Goal: Transaction & Acquisition: Purchase product/service

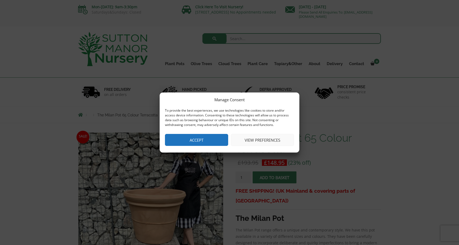
click at [190, 144] on button "Accept" at bounding box center [196, 140] width 63 height 12
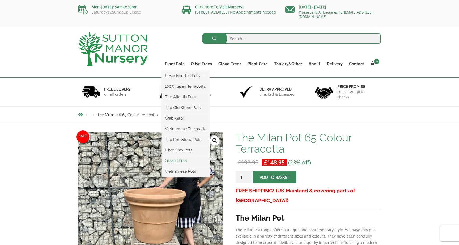
click at [176, 160] on link "Glazed Pots" at bounding box center [186, 161] width 48 height 8
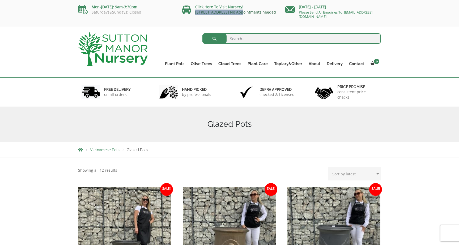
drag, startPoint x: 194, startPoint y: 12, endPoint x: 239, endPoint y: 12, distance: 44.9
click at [239, 12] on p "[STREET_ADDRESS] No Appointments needed" at bounding box center [232, 12] width 100 height 4
copy link "[STREET_ADDRESS]"
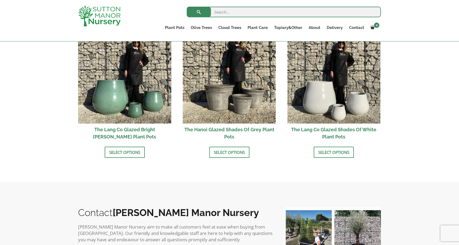
scroll to position [584, 0]
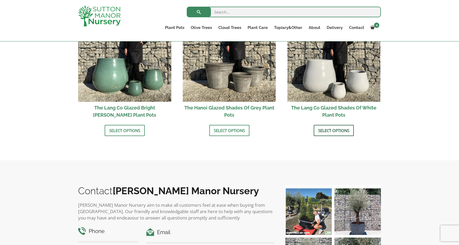
click at [331, 132] on link "Select options" at bounding box center [334, 130] width 40 height 11
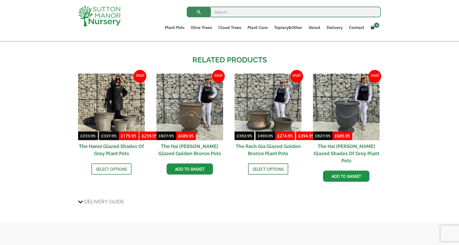
scroll to position [507, 0]
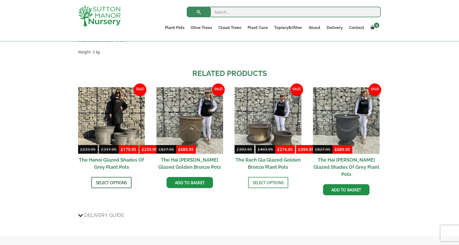
click at [108, 182] on link "Select options" at bounding box center [111, 182] width 40 height 11
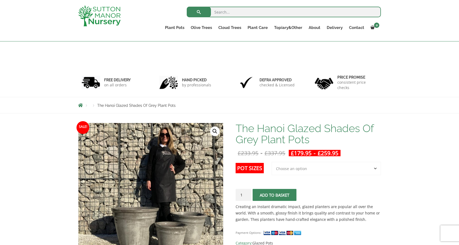
scroll to position [93, 0]
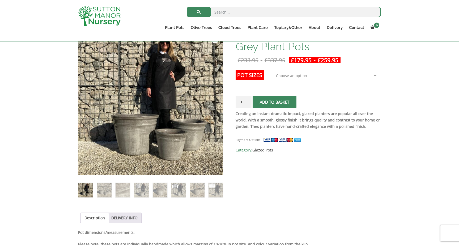
click at [88, 191] on img at bounding box center [85, 190] width 15 height 15
click at [103, 191] on img at bounding box center [104, 190] width 15 height 15
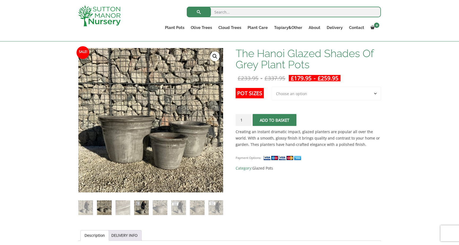
scroll to position [75, 0]
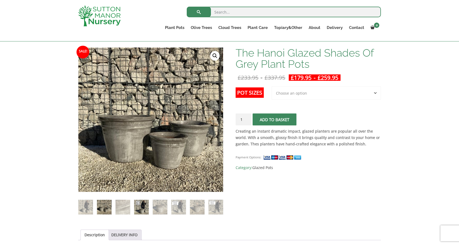
click at [142, 206] on img at bounding box center [141, 207] width 15 height 15
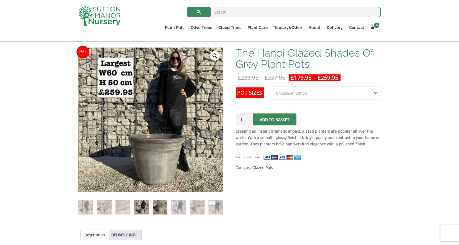
click at [159, 208] on img at bounding box center [160, 207] width 15 height 15
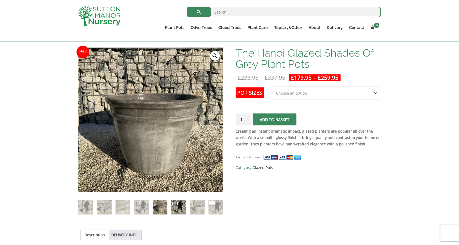
click at [180, 208] on img at bounding box center [178, 207] width 15 height 15
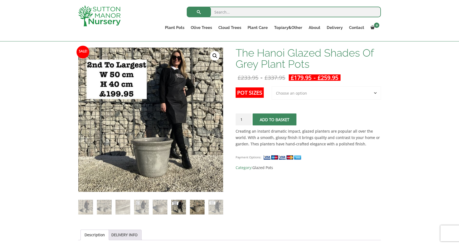
click at [197, 208] on img at bounding box center [197, 207] width 15 height 15
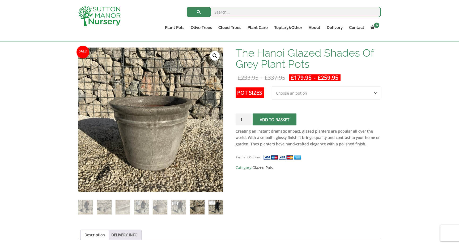
click at [216, 209] on img at bounding box center [215, 207] width 15 height 15
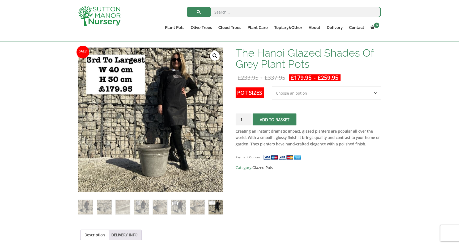
click at [188, 209] on ol at bounding box center [150, 203] width 145 height 23
click at [179, 209] on img at bounding box center [178, 207] width 15 height 15
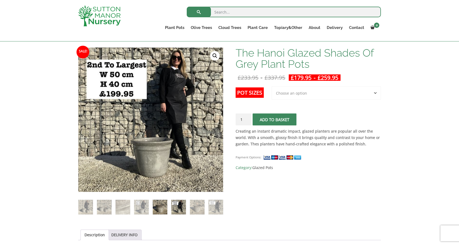
click at [158, 209] on img at bounding box center [160, 207] width 15 height 15
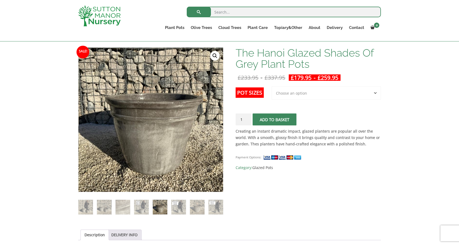
click at [133, 208] on ol at bounding box center [150, 203] width 145 height 23
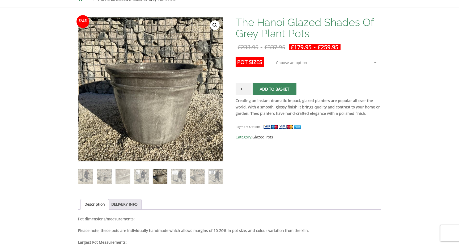
scroll to position [0, 0]
